Goal: Task Accomplishment & Management: Use online tool/utility

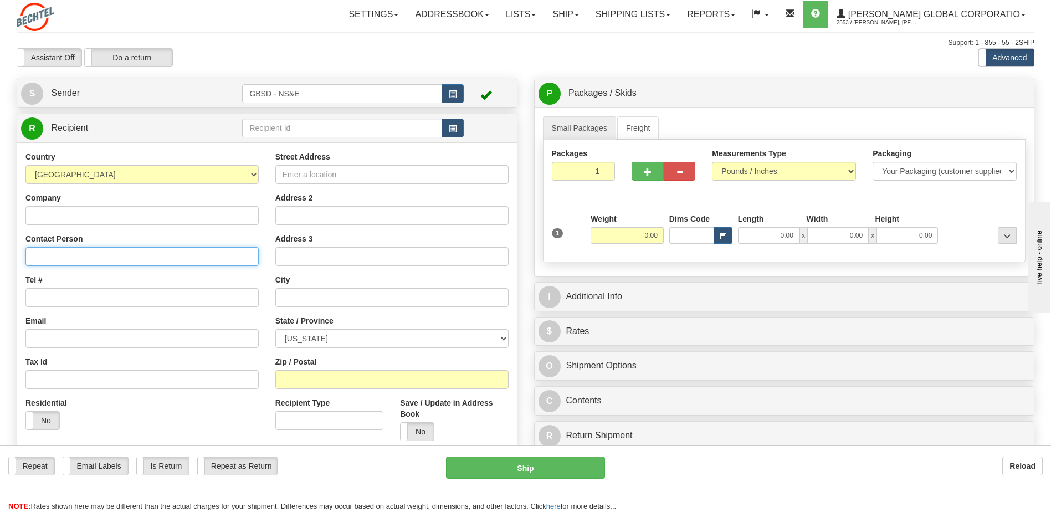
drag, startPoint x: 50, startPoint y: 256, endPoint x: 70, endPoint y: 238, distance: 26.7
click at [50, 256] on input "Contact Person" at bounding box center [141, 256] width 233 height 19
type input "Evangelina Hernandez"
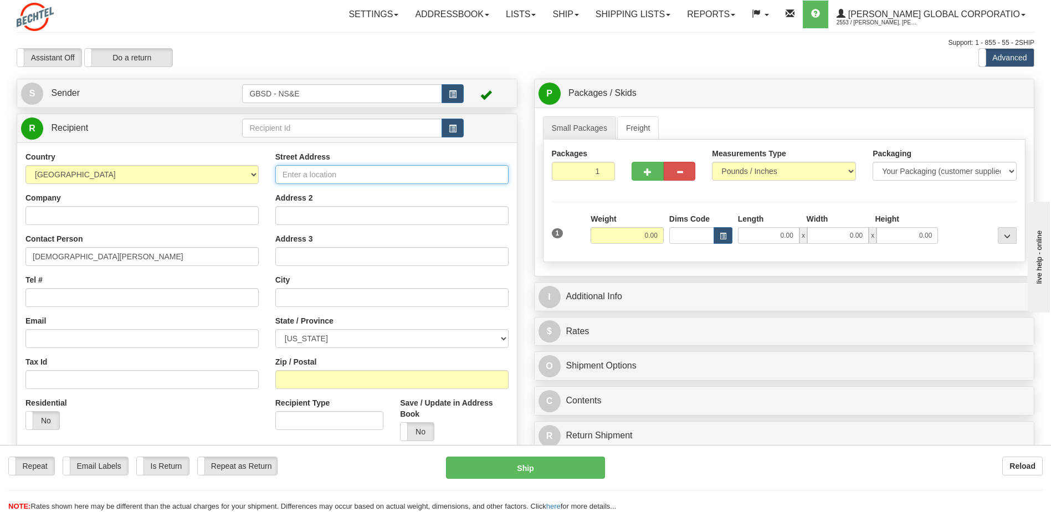
click at [332, 175] on input "Street Address" at bounding box center [391, 174] width 233 height 19
type input "1125 Catcher Rd."
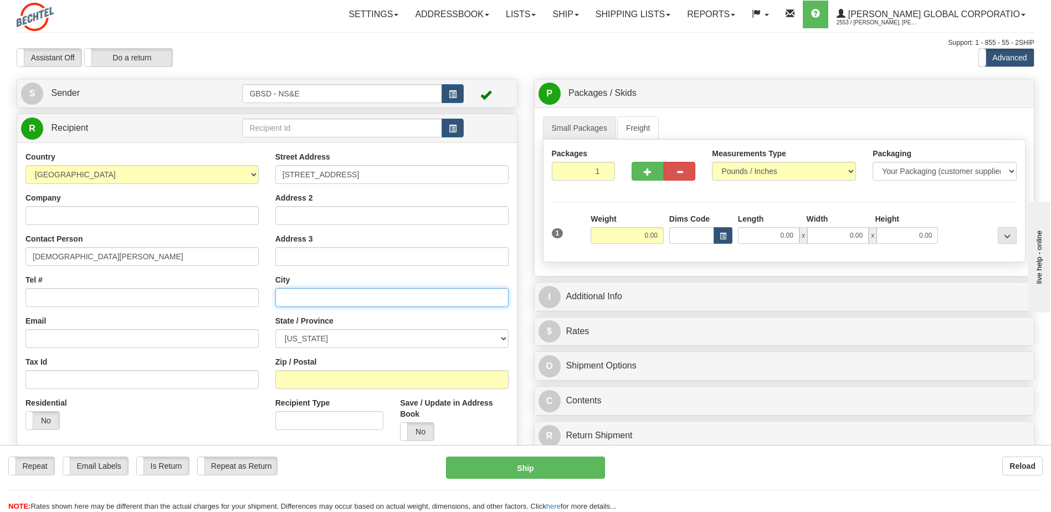
click at [323, 298] on input "text" at bounding box center [391, 297] width 233 height 19
type input "Van Buren"
click at [314, 342] on select "ALABAMA ALASKA ARIZONA ARKANSAS Armed Forces America Armed Forces Europe Armed …" at bounding box center [391, 338] width 233 height 19
select select "AZ"
click at [275, 329] on select "ALABAMA ALASKA ARIZONA ARKANSAS Armed Forces America Armed Forces Europe Armed …" at bounding box center [391, 338] width 233 height 19
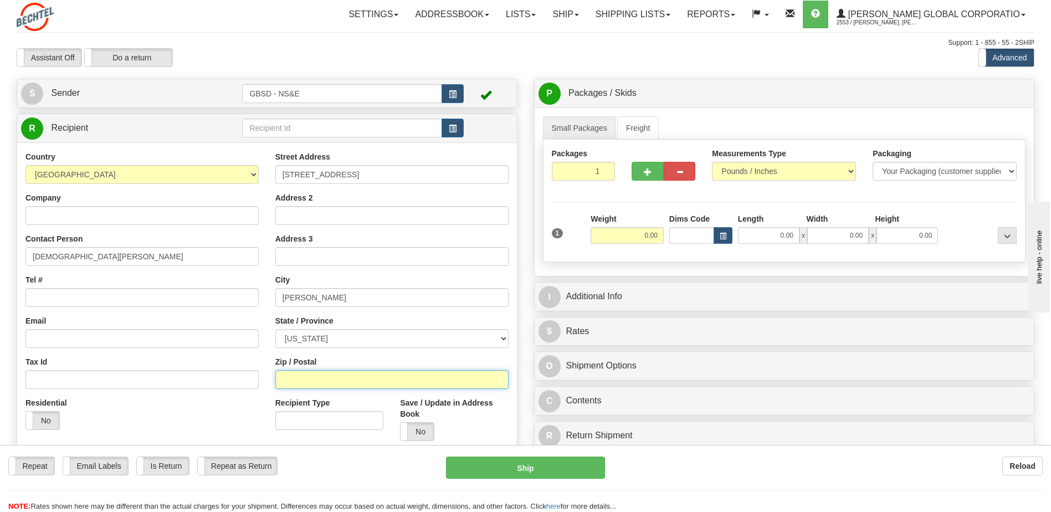
click at [320, 379] on input "Zip / Postal" at bounding box center [391, 379] width 233 height 19
type input "72956"
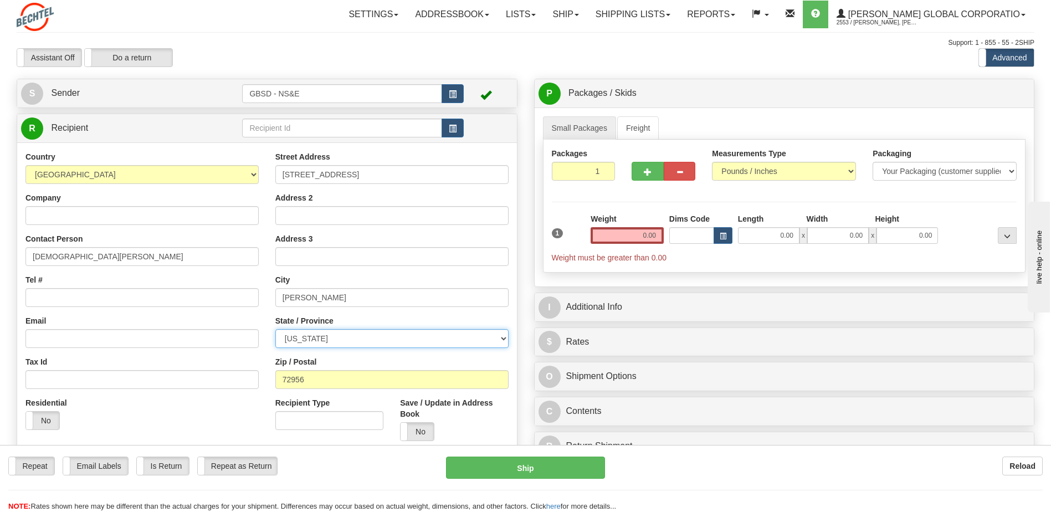
click at [503, 338] on select "ALABAMA ALASKA ARIZONA ARKANSAS Armed Forces America Armed Forces Europe Armed …" at bounding box center [391, 338] width 233 height 19
select select "AR"
click at [275, 329] on select "ALABAMA ALASKA ARIZONA ARKANSAS Armed Forces America Armed Forces Europe Armed …" at bounding box center [391, 338] width 233 height 19
click at [650, 229] on input "0.00" at bounding box center [627, 235] width 73 height 17
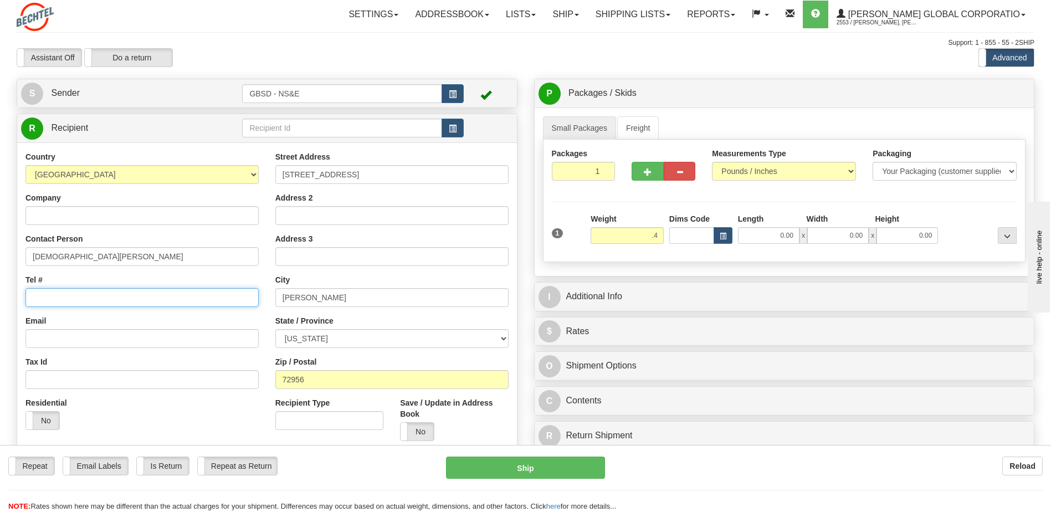
type input "0.40"
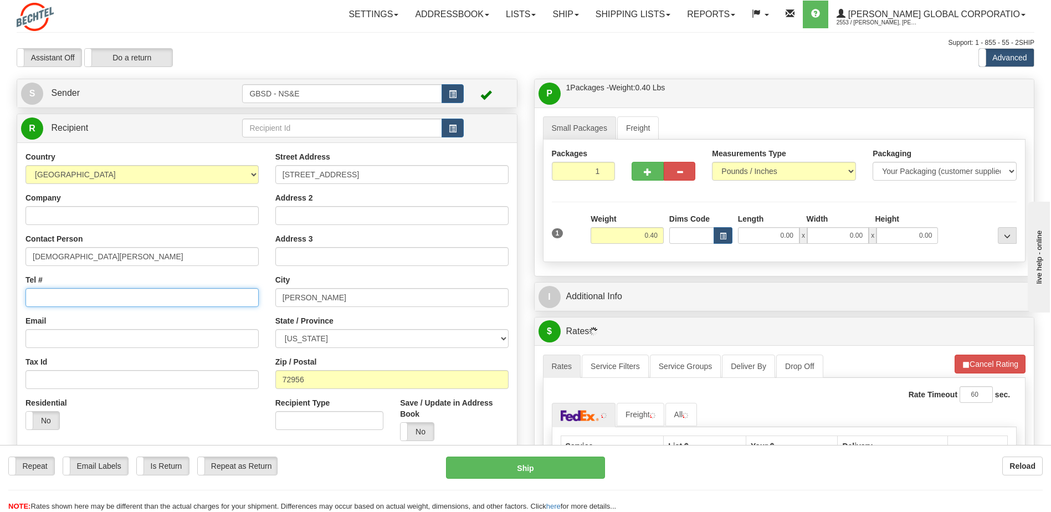
click at [90, 298] on input "Tel #" at bounding box center [141, 297] width 233 height 19
type input "801-917-1800"
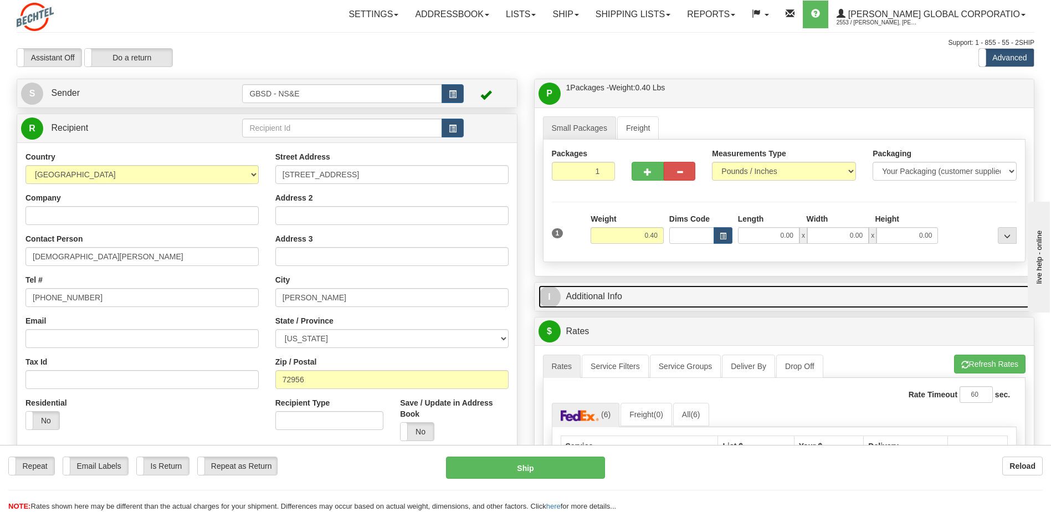
click at [648, 299] on link "I Additional Info" at bounding box center [785, 296] width 492 height 23
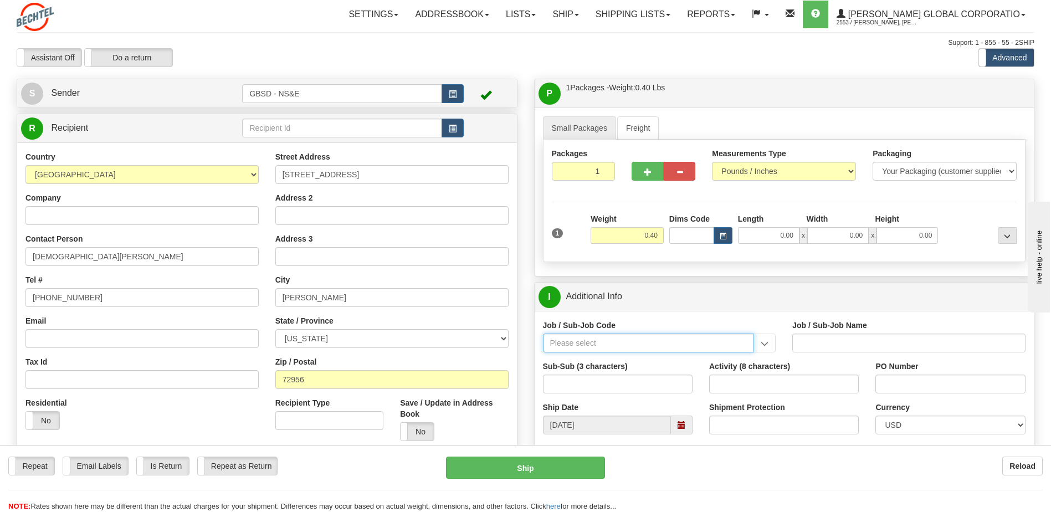
drag, startPoint x: 623, startPoint y: 339, endPoint x: 618, endPoint y: 346, distance: 8.9
click at [618, 346] on input "Job / Sub-Job Code" at bounding box center [649, 343] width 212 height 19
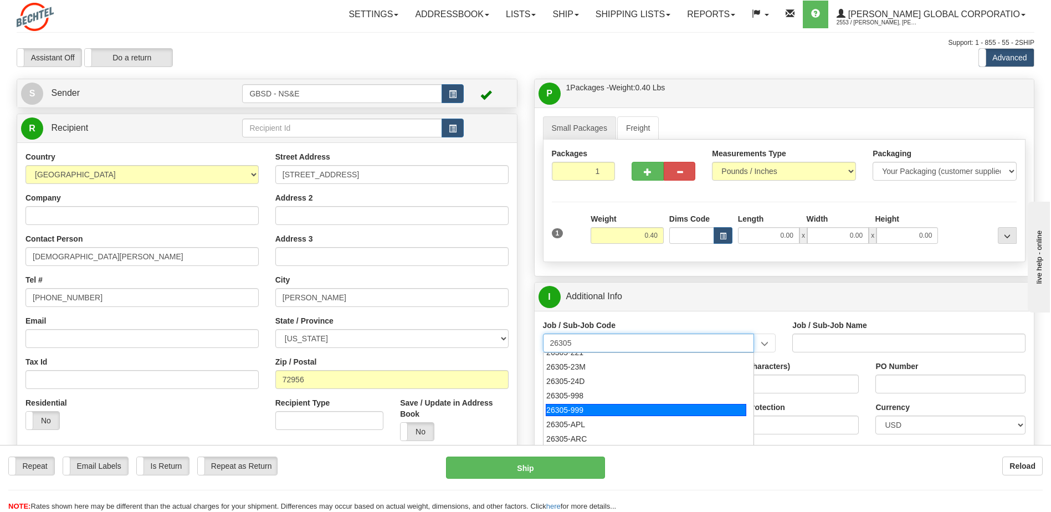
click at [579, 406] on div "26305-999" at bounding box center [646, 410] width 201 height 12
type input "26305-999"
type input "GBSD - GROUND BASED STRATEGIC DETERRENT - NON REI"
type input "26305-999"
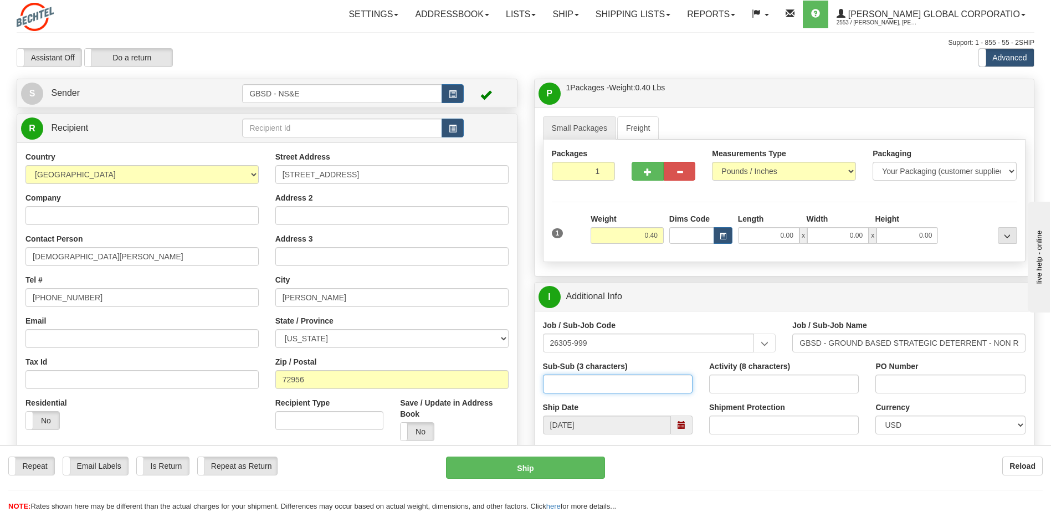
click at [585, 381] on input "Sub-Sub (3 characters)" at bounding box center [618, 384] width 150 height 19
type input "EMP"
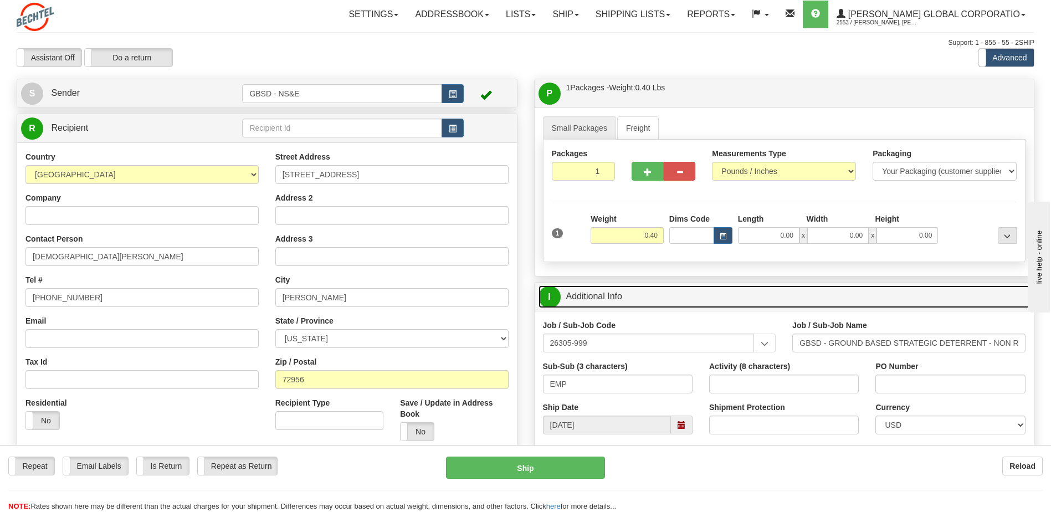
click at [691, 297] on link "I Additional Info" at bounding box center [785, 296] width 492 height 23
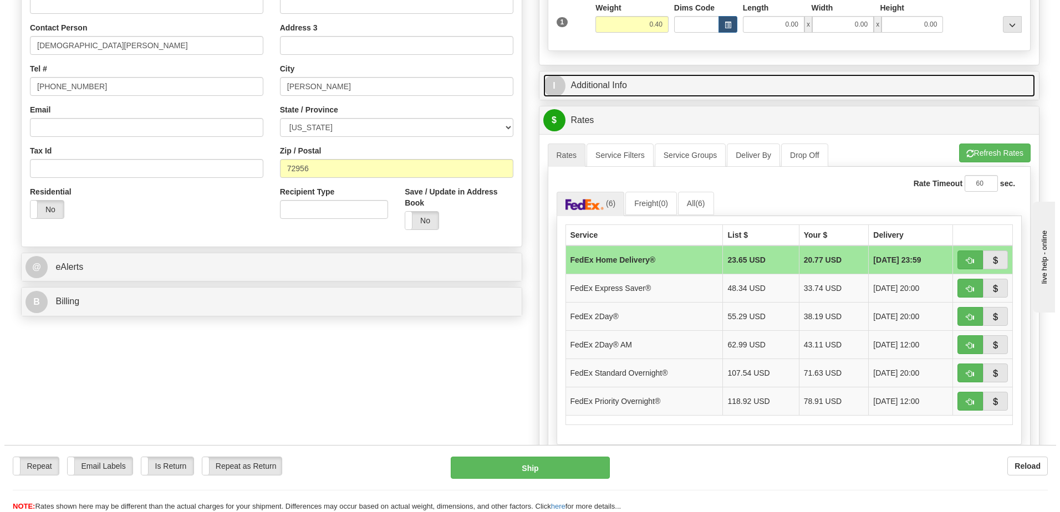
scroll to position [277, 0]
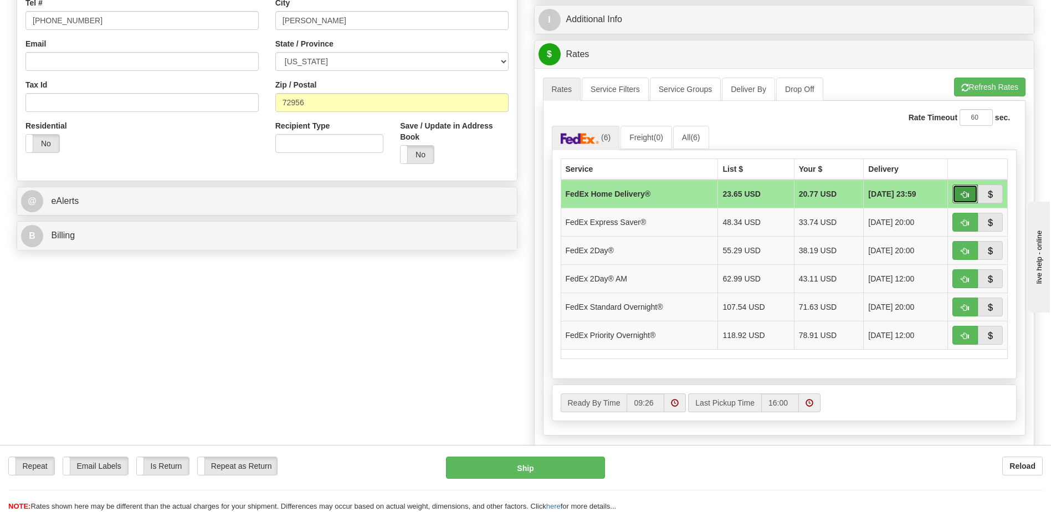
click at [962, 193] on span "button" at bounding box center [966, 194] width 8 height 7
type input "90"
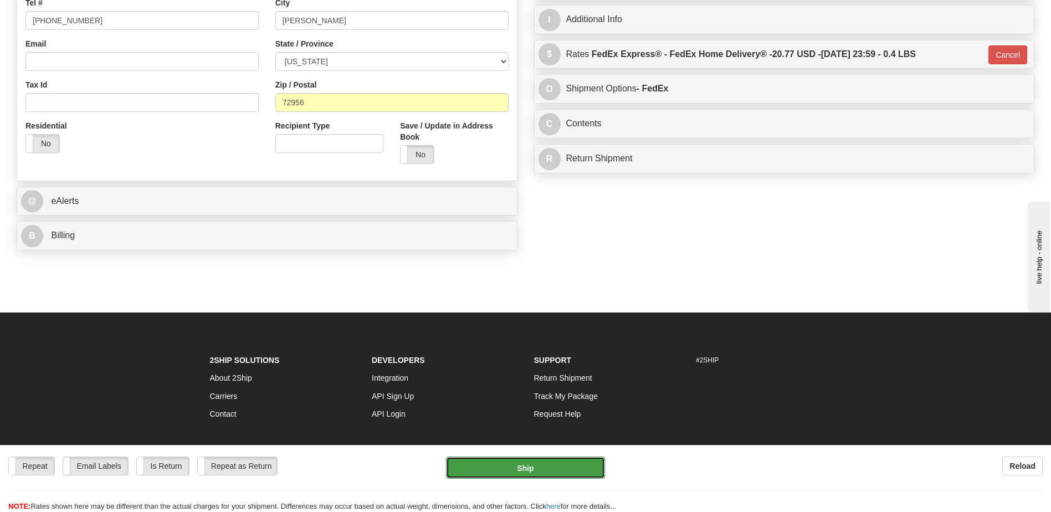
click at [534, 471] on button "Ship" at bounding box center [525, 468] width 158 height 22
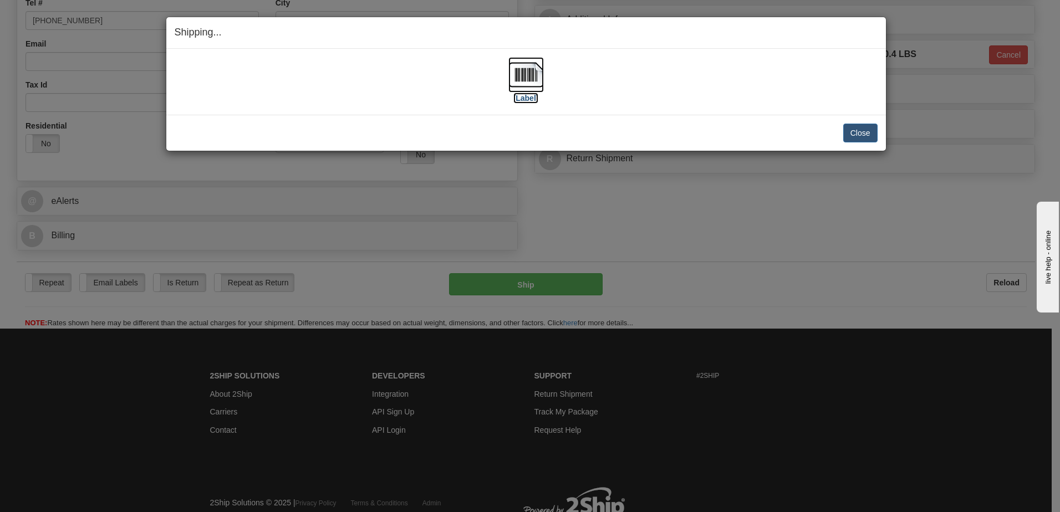
click at [525, 75] on img at bounding box center [525, 74] width 35 height 35
click at [860, 134] on button "Close" at bounding box center [860, 133] width 34 height 19
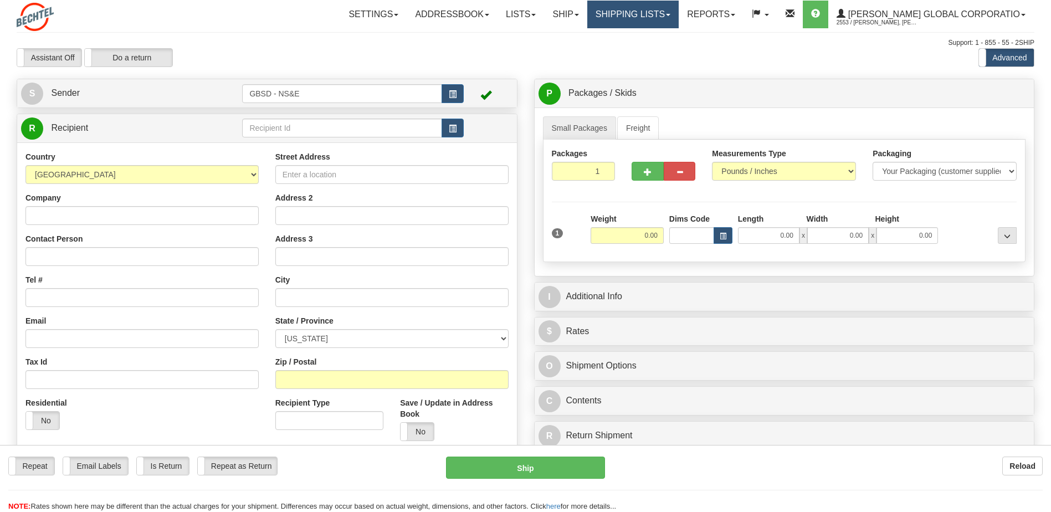
click at [679, 14] on link "Shipping lists" at bounding box center [632, 15] width 91 height 28
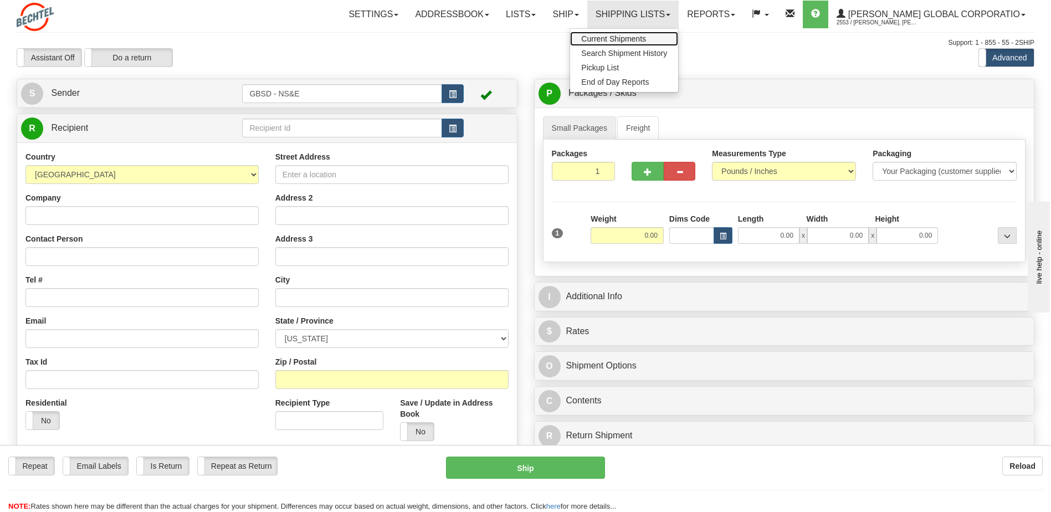
click at [646, 39] on span "Current Shipments" at bounding box center [613, 38] width 65 height 9
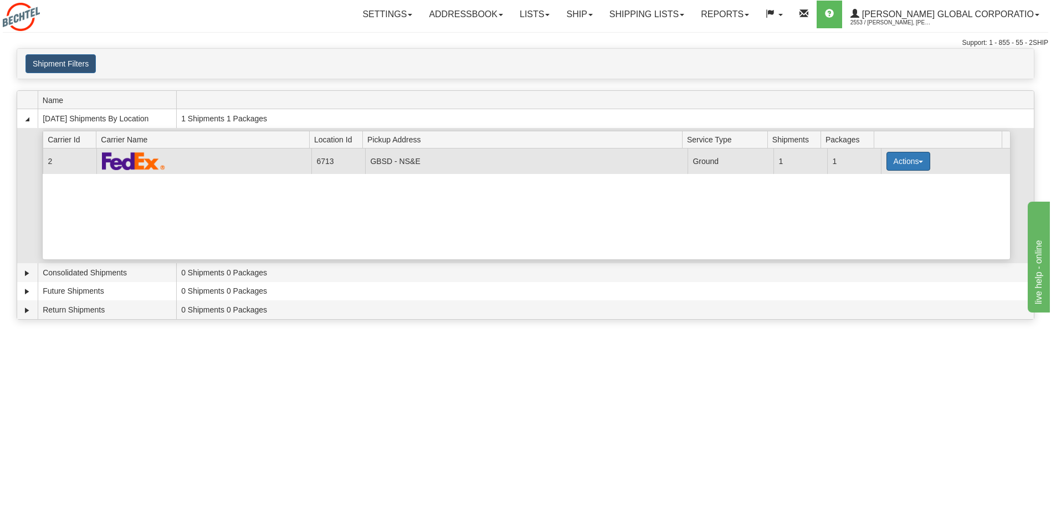
click at [902, 162] on button "Actions" at bounding box center [909, 161] width 44 height 19
click at [874, 212] on span "Pickup" at bounding box center [866, 211] width 29 height 8
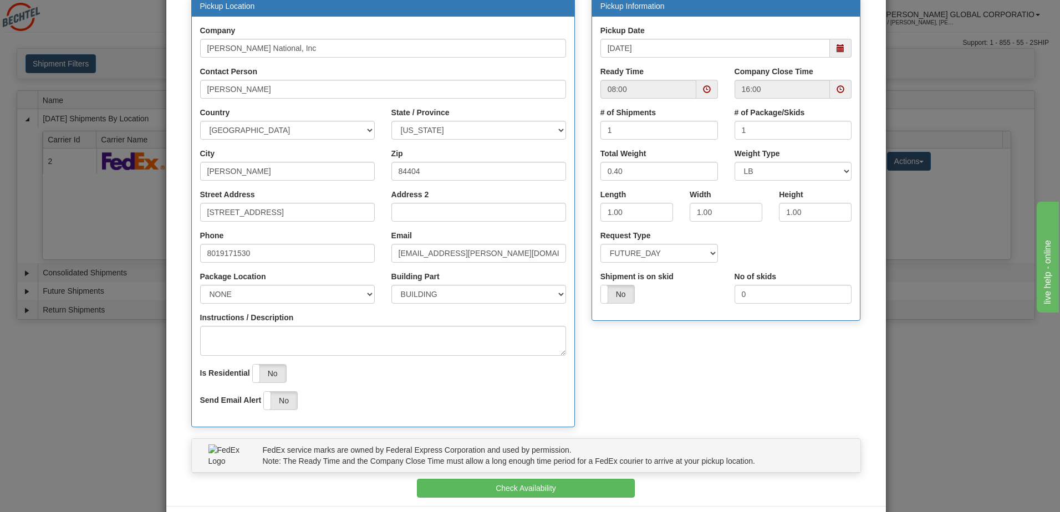
scroll to position [167, 0]
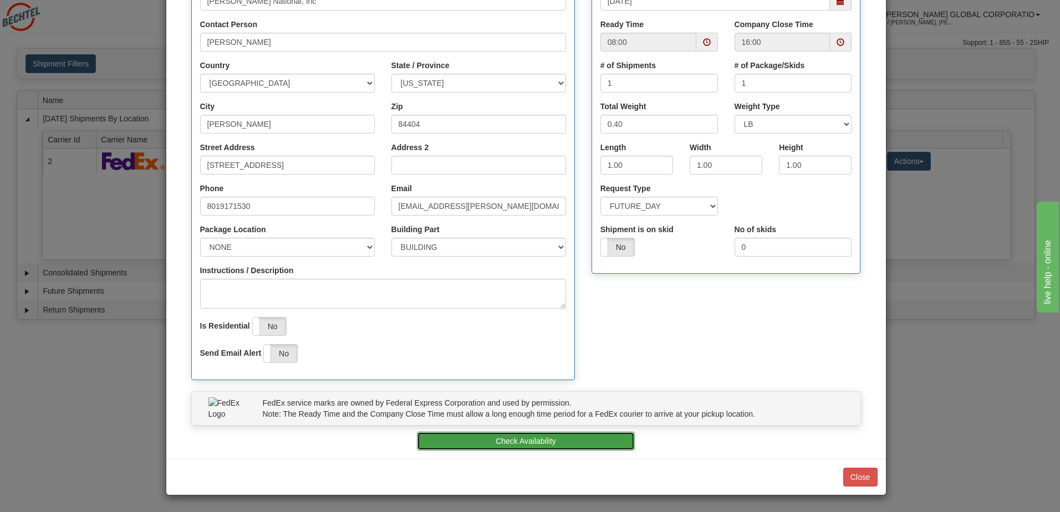
click at [518, 445] on button "Check Availability" at bounding box center [526, 441] width 218 height 19
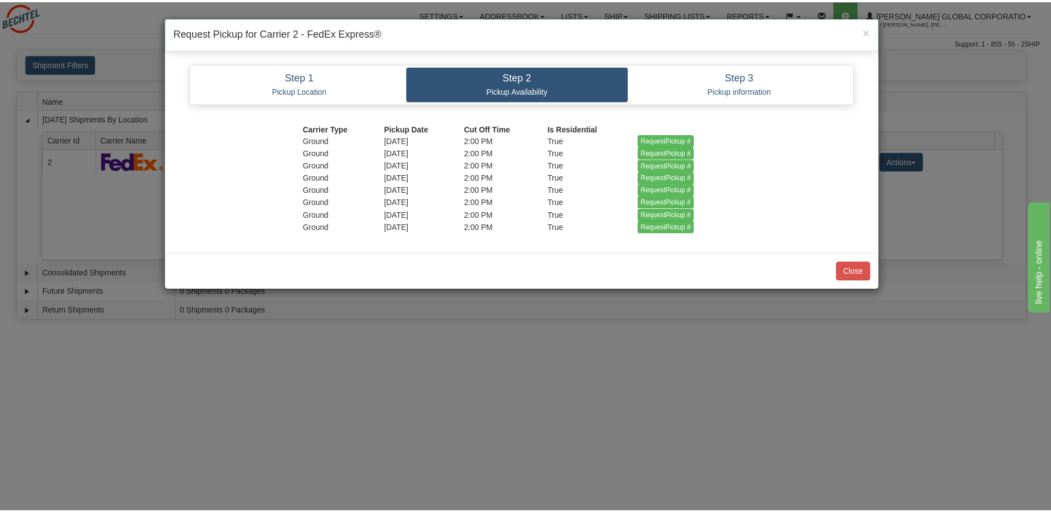
scroll to position [0, 0]
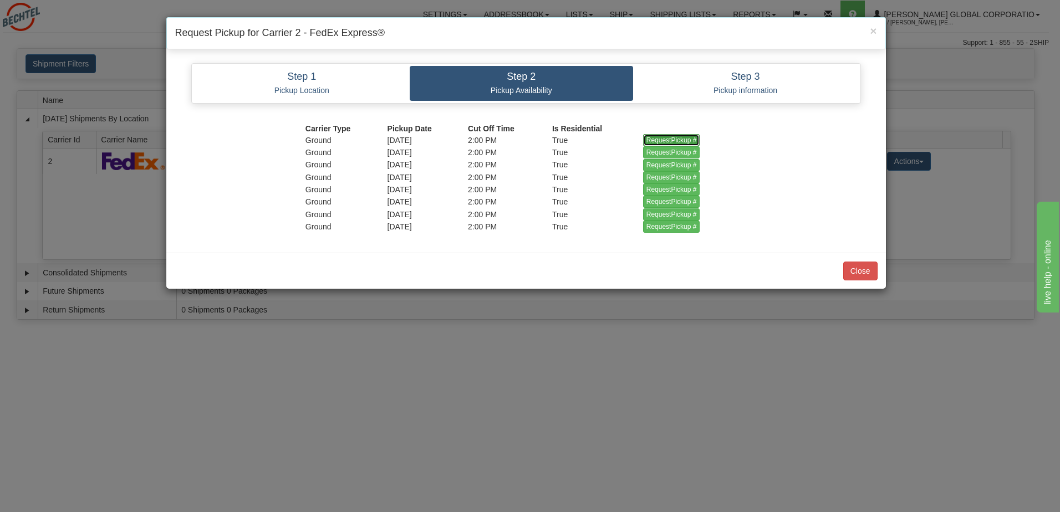
click at [663, 140] on input "RequestPickup #" at bounding box center [671, 140] width 57 height 12
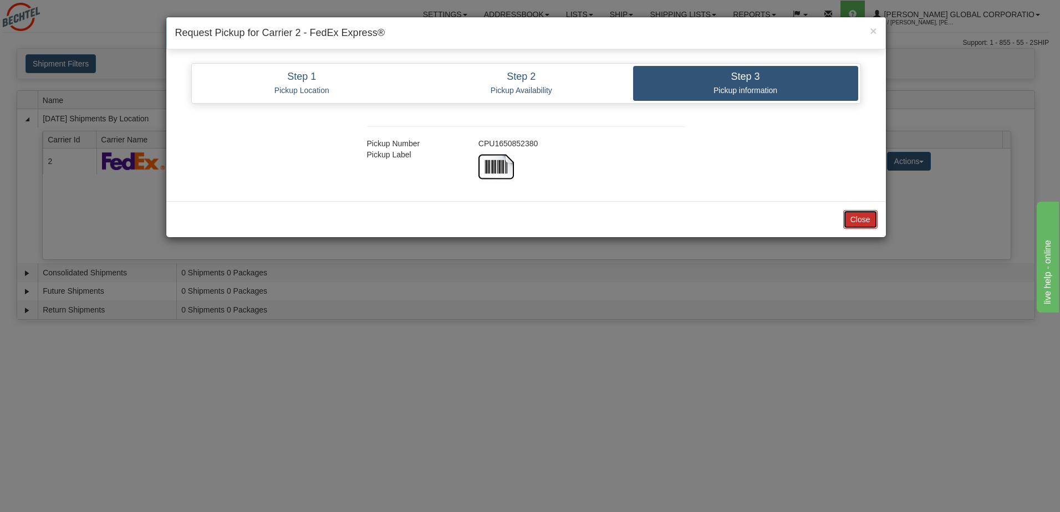
click at [853, 226] on button "Close" at bounding box center [860, 219] width 34 height 19
